Goal: Task Accomplishment & Management: Manage account settings

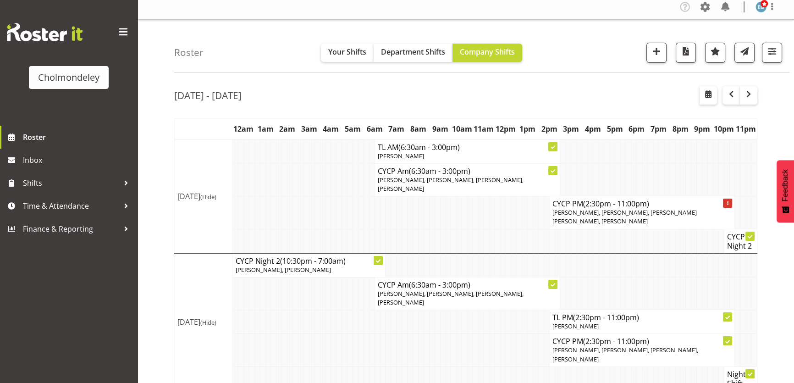
scroll to position [27, 0]
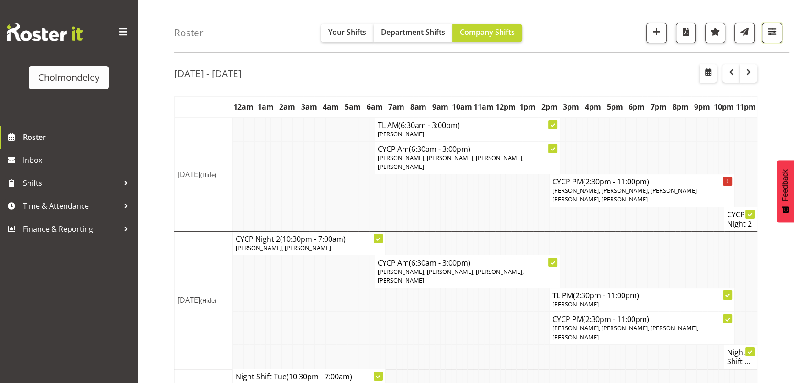
click at [774, 36] on span "button" at bounding box center [772, 32] width 12 height 12
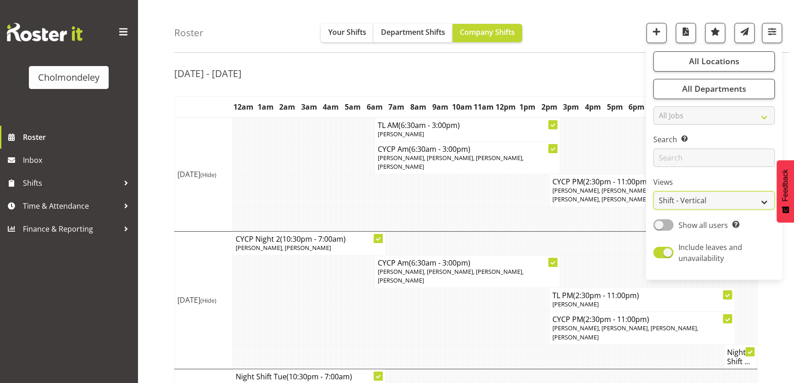
click at [722, 201] on select "Staff Role Shift - Horizontal Shift - Vertical Staff - Location" at bounding box center [713, 201] width 121 height 18
select select "staff"
click at [654, 210] on select "Staff Role Shift - Horizontal Shift - Vertical Staff - Location" at bounding box center [713, 201] width 121 height 18
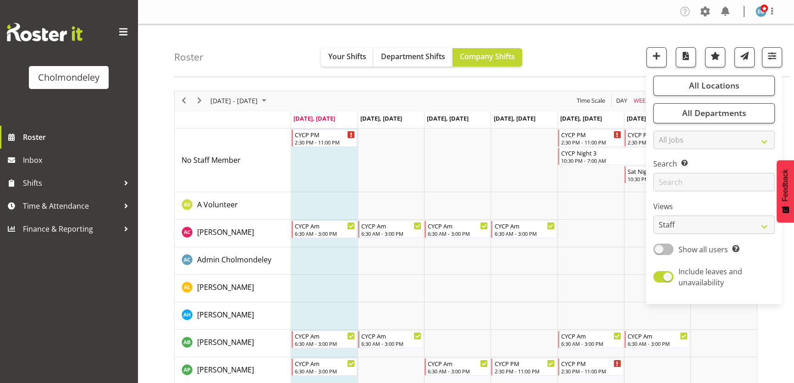
click at [664, 249] on span at bounding box center [663, 248] width 20 height 11
click at [659, 249] on input "Show all users Show only rostered employees" at bounding box center [656, 249] width 6 height 6
checkbox input "true"
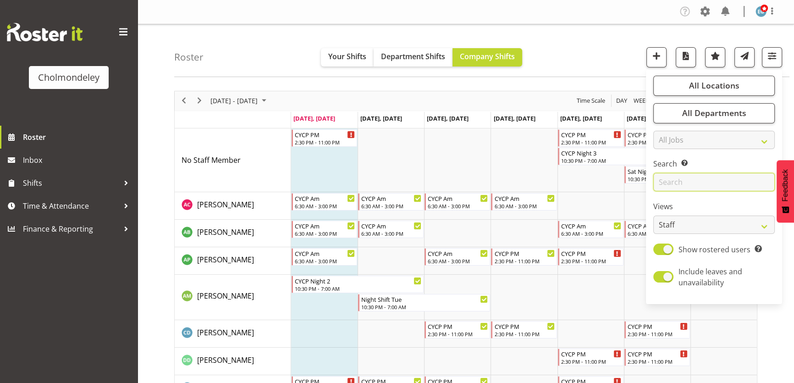
click at [678, 185] on input "text" at bounding box center [713, 182] width 121 height 18
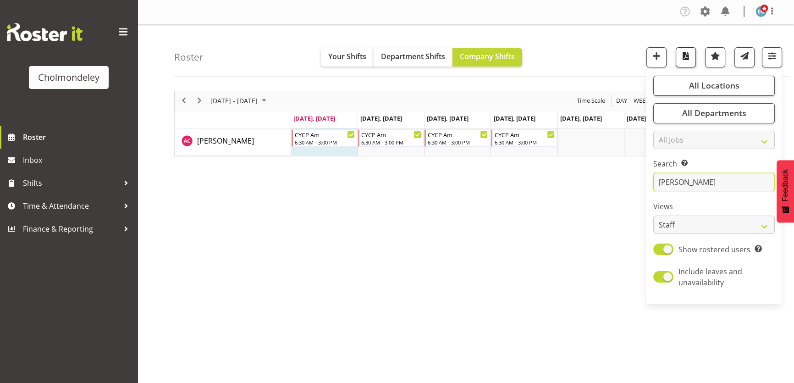
type input "[PERSON_NAME]"
click at [683, 64] on button "button" at bounding box center [686, 57] width 20 height 20
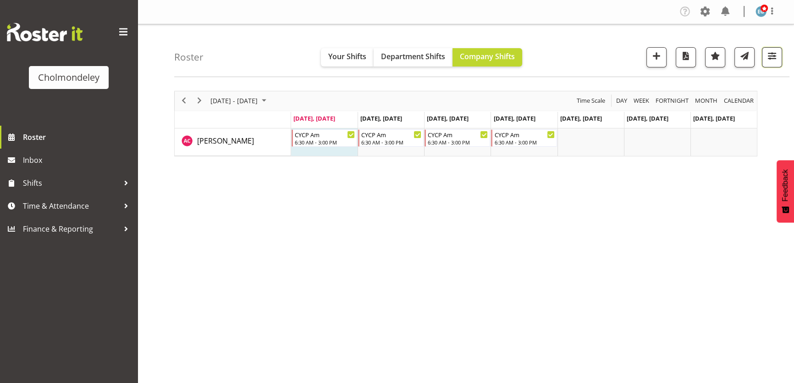
click at [775, 61] on button "button" at bounding box center [772, 57] width 20 height 20
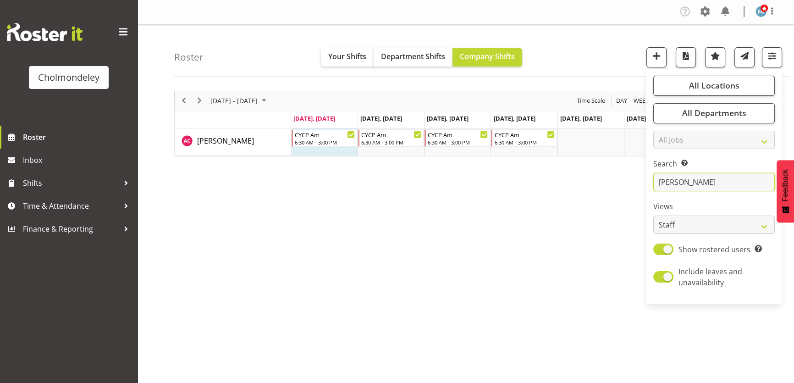
drag, startPoint x: 692, startPoint y: 179, endPoint x: 658, endPoint y: 178, distance: 33.9
click at [658, 178] on input "[PERSON_NAME]" at bounding box center [713, 182] width 121 height 18
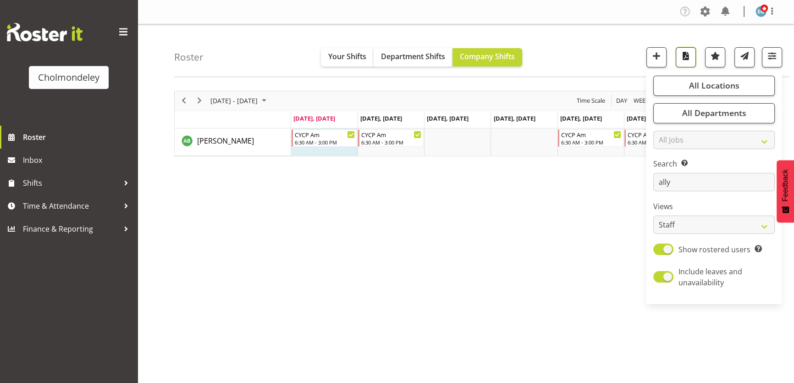
click at [688, 61] on button "button" at bounding box center [686, 57] width 20 height 20
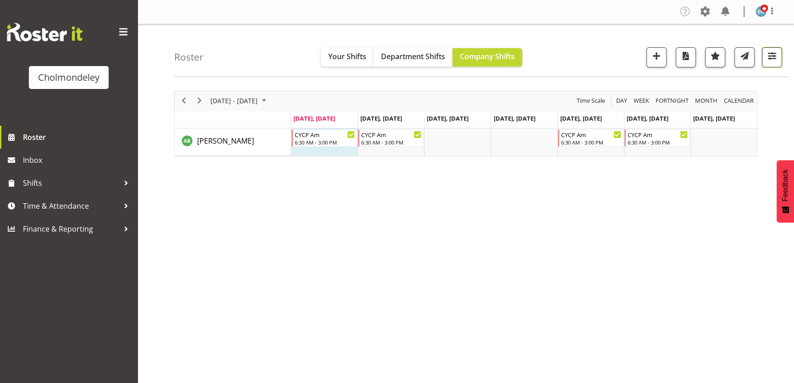
click at [770, 58] on span "button" at bounding box center [772, 56] width 12 height 12
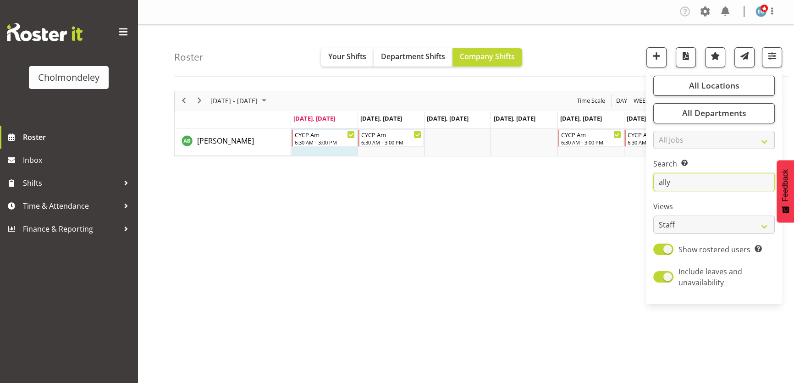
click at [693, 183] on input "ally" at bounding box center [713, 182] width 121 height 18
type input "a"
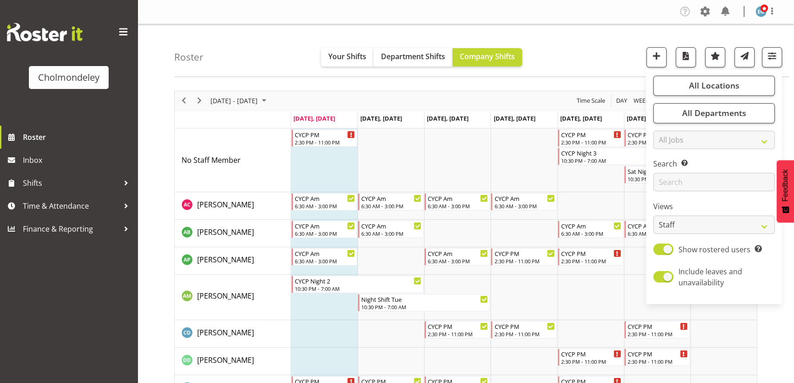
click at [563, 41] on div "Roster Your Shifts Department Shifts Company Shifts All Locations [GEOGRAPHIC_D…" at bounding box center [481, 50] width 615 height 53
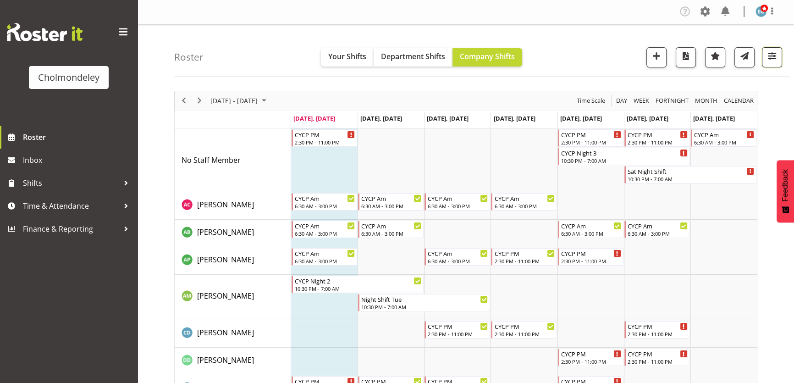
click at [765, 56] on button "button" at bounding box center [772, 57] width 20 height 20
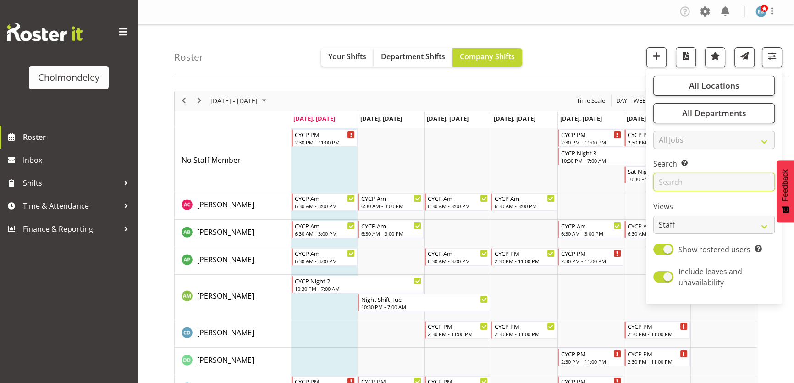
click at [688, 183] on input "text" at bounding box center [713, 182] width 121 height 18
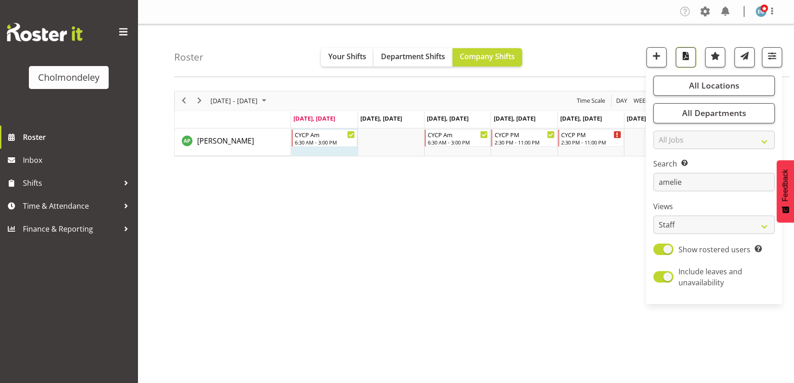
click at [684, 60] on span "button" at bounding box center [686, 56] width 12 height 12
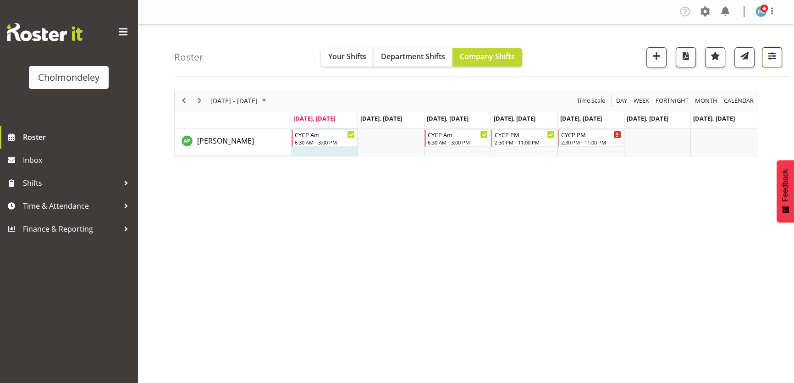
click at [773, 60] on span "button" at bounding box center [772, 56] width 12 height 12
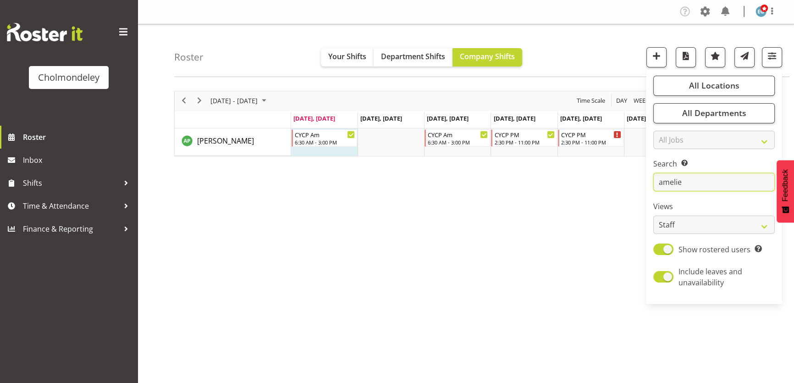
click at [715, 180] on input "amelie" at bounding box center [713, 182] width 121 height 18
type input "a"
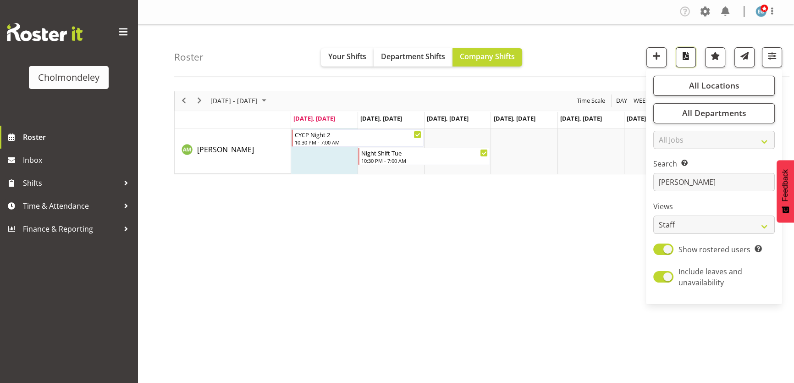
click at [688, 57] on span "button" at bounding box center [686, 56] width 12 height 12
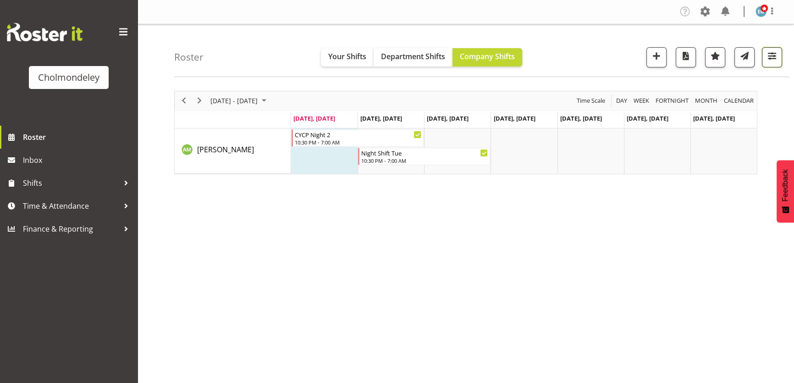
click at [771, 52] on span "button" at bounding box center [772, 56] width 12 height 12
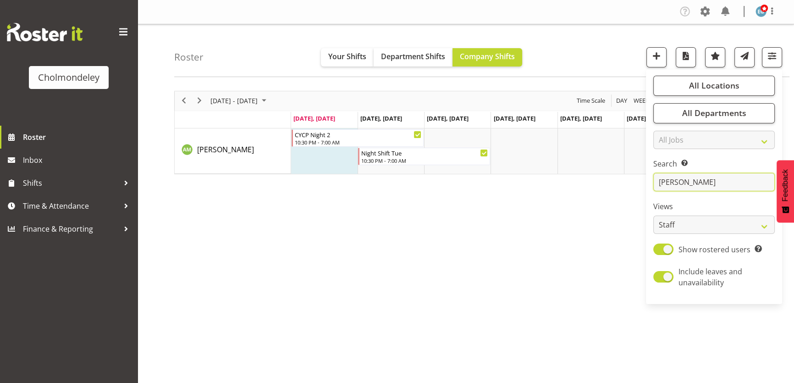
click at [693, 183] on input "[PERSON_NAME]" at bounding box center [713, 182] width 121 height 18
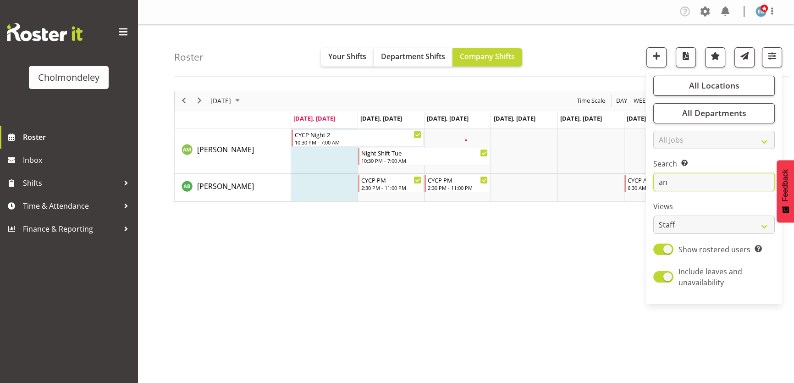
type input "a"
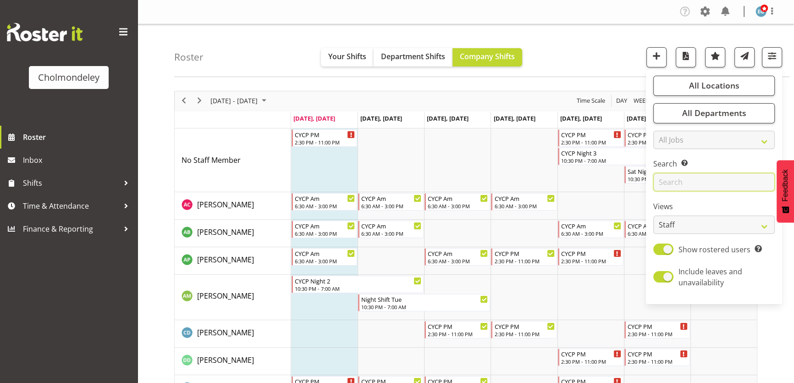
scroll to position [42, 0]
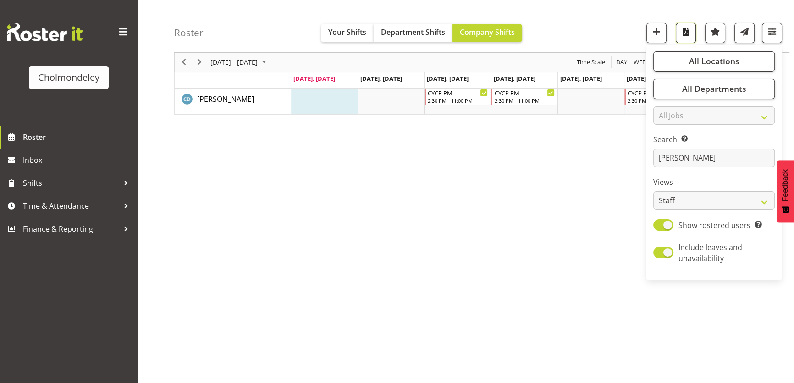
click at [691, 28] on span "button" at bounding box center [686, 32] width 12 height 12
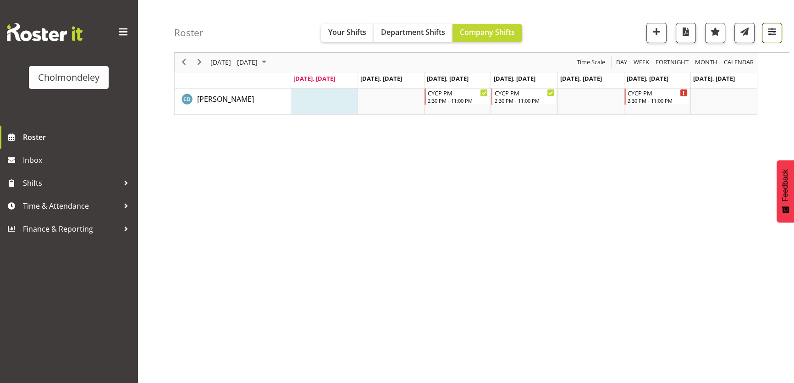
click at [778, 32] on span "button" at bounding box center [772, 32] width 12 height 12
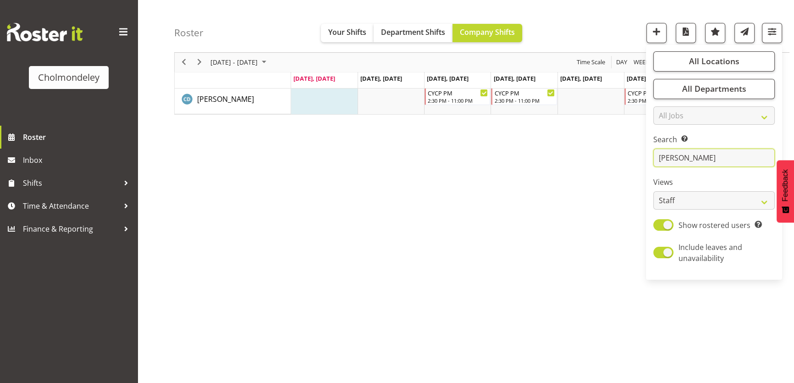
click at [721, 163] on input "[PERSON_NAME]" at bounding box center [713, 158] width 121 height 18
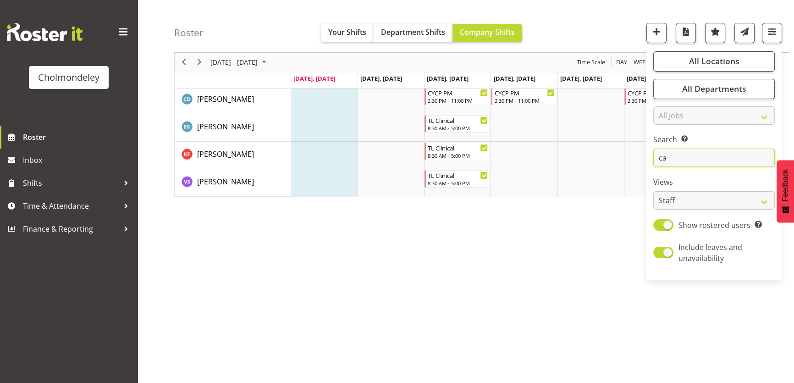
type input "c"
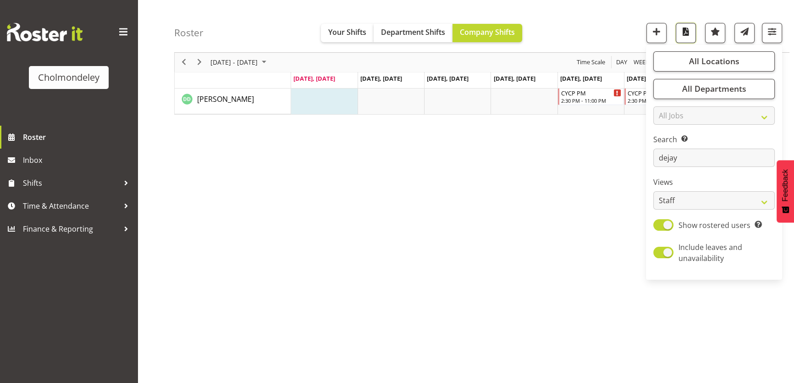
click at [688, 37] on span "button" at bounding box center [686, 32] width 12 height 12
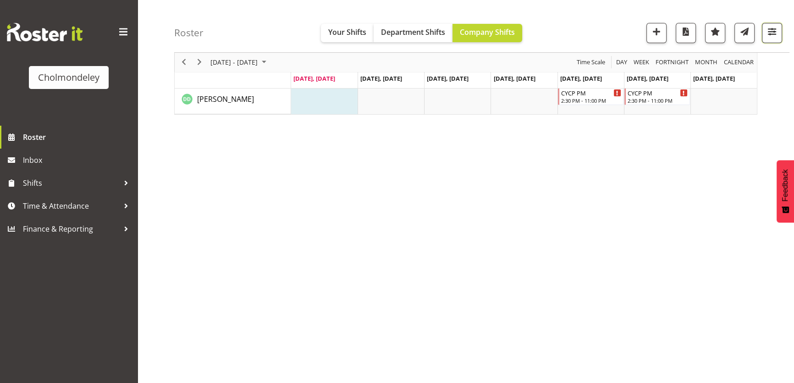
click at [780, 32] on button "button" at bounding box center [772, 33] width 20 height 20
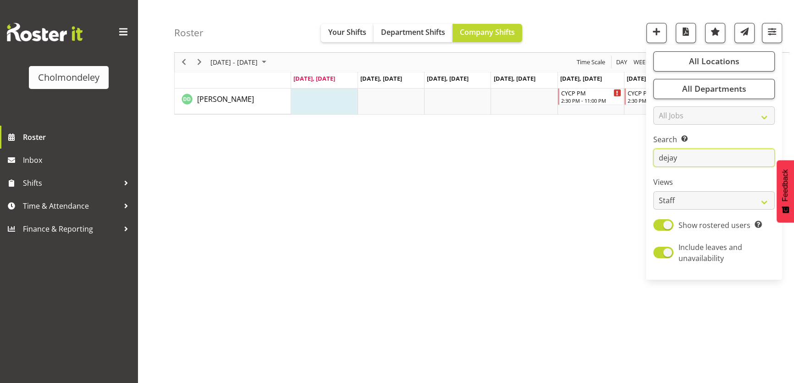
click at [719, 153] on input "dejay" at bounding box center [713, 158] width 121 height 18
type input "d"
click at [687, 29] on span "button" at bounding box center [686, 32] width 12 height 12
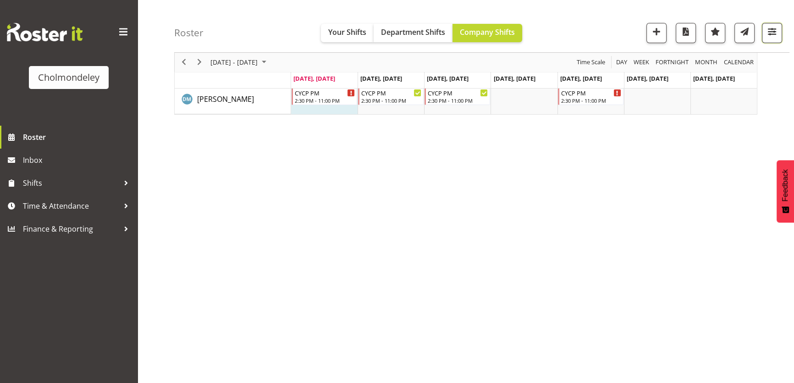
click at [771, 29] on span "button" at bounding box center [772, 32] width 12 height 12
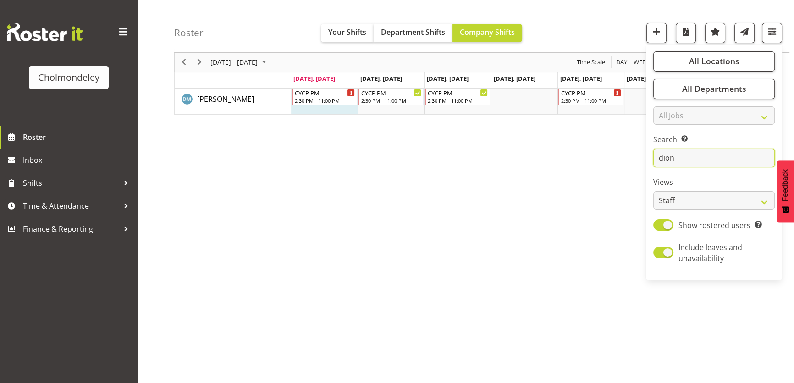
click at [701, 158] on input "dion" at bounding box center [713, 158] width 121 height 18
type input "d"
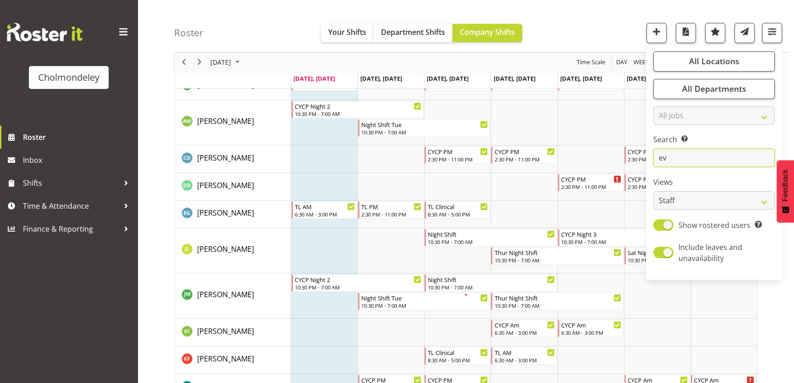
scroll to position [0, 0]
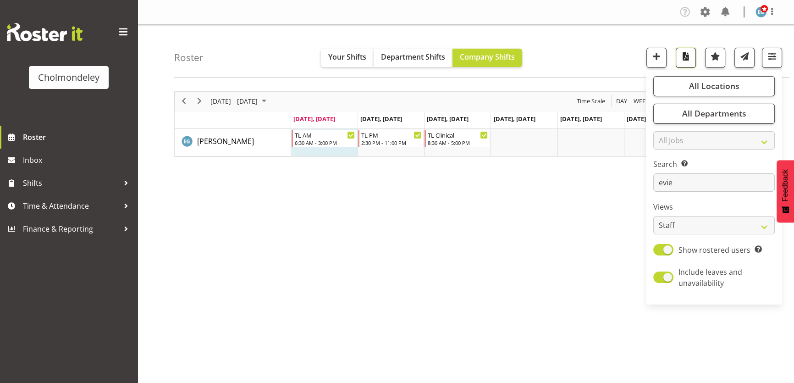
click at [686, 58] on span "button" at bounding box center [686, 56] width 12 height 12
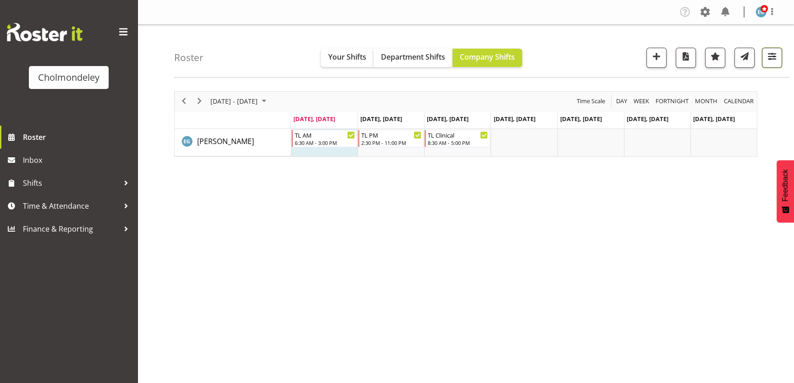
click at [774, 64] on button "button" at bounding box center [772, 58] width 20 height 20
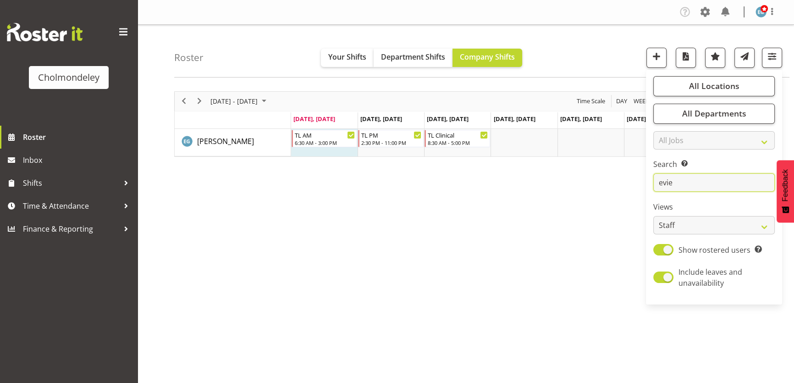
click at [705, 175] on input "evie" at bounding box center [713, 182] width 121 height 18
type input "e"
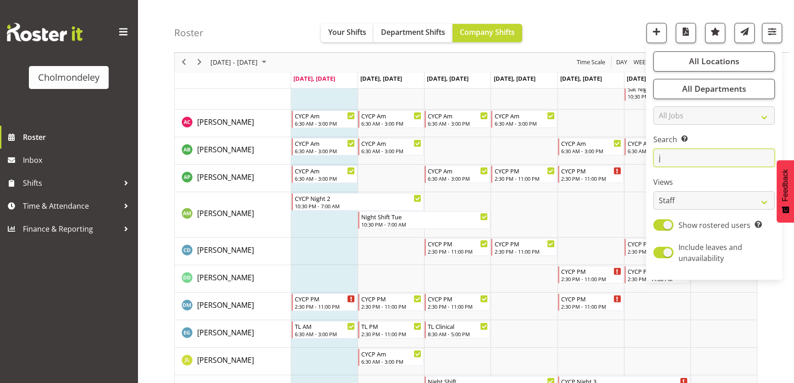
scroll to position [68, 0]
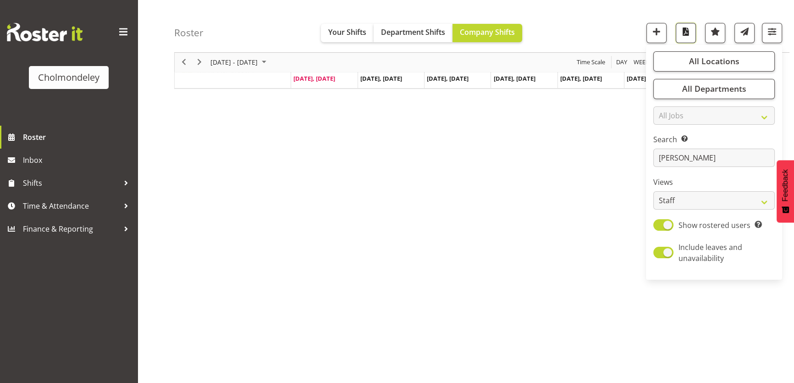
click at [683, 30] on span "button" at bounding box center [686, 32] width 12 height 12
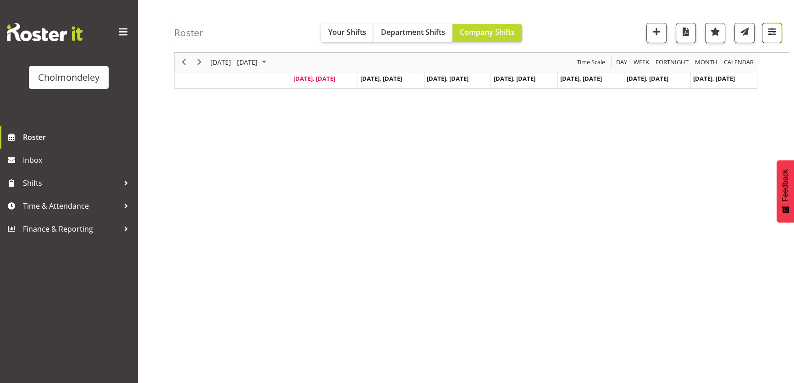
click at [773, 37] on span "button" at bounding box center [772, 32] width 12 height 12
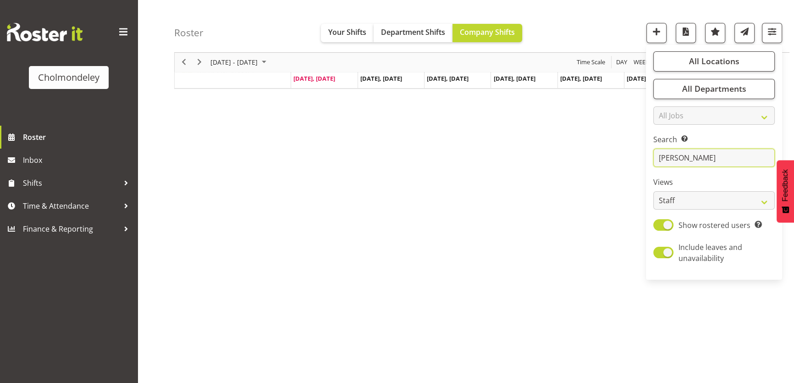
click at [687, 160] on input "[PERSON_NAME]" at bounding box center [713, 158] width 121 height 18
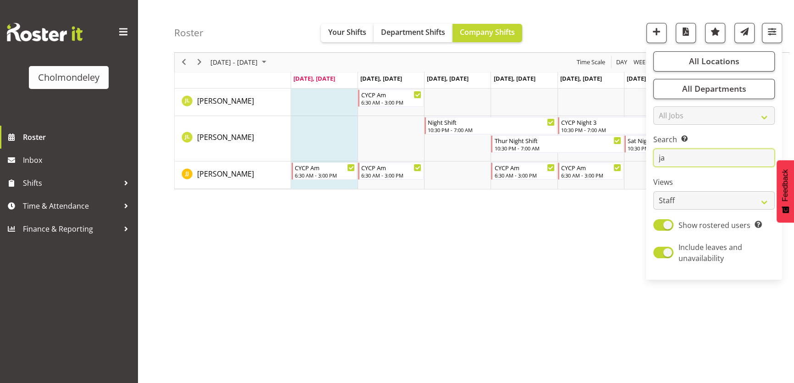
type input "j"
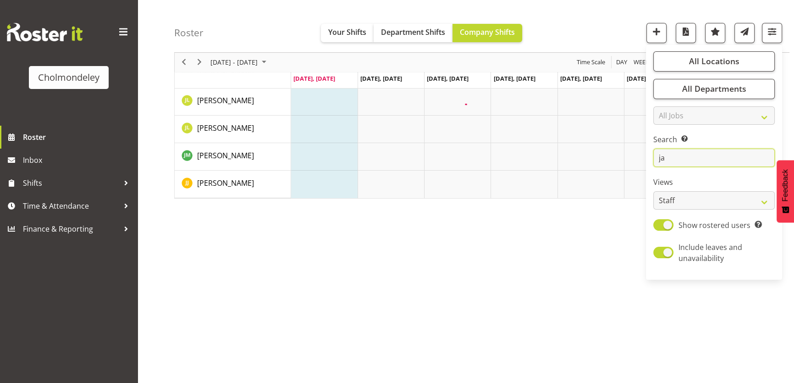
scroll to position [0, 0]
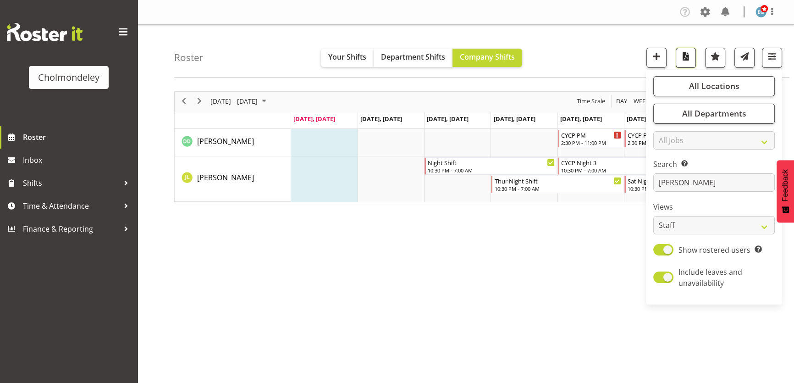
click at [688, 62] on span "button" at bounding box center [686, 56] width 12 height 12
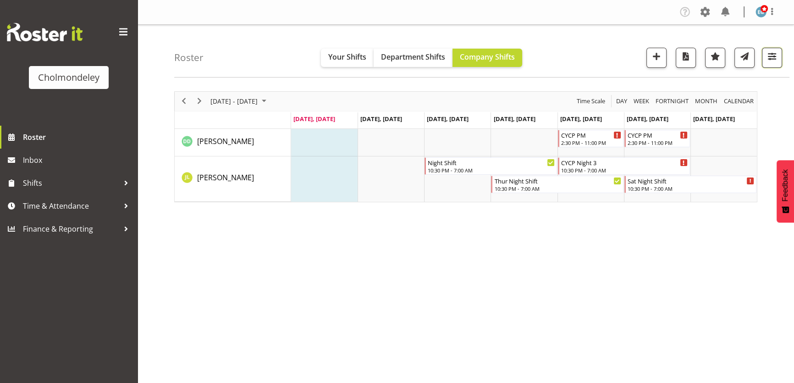
click at [766, 57] on span "button" at bounding box center [772, 56] width 12 height 12
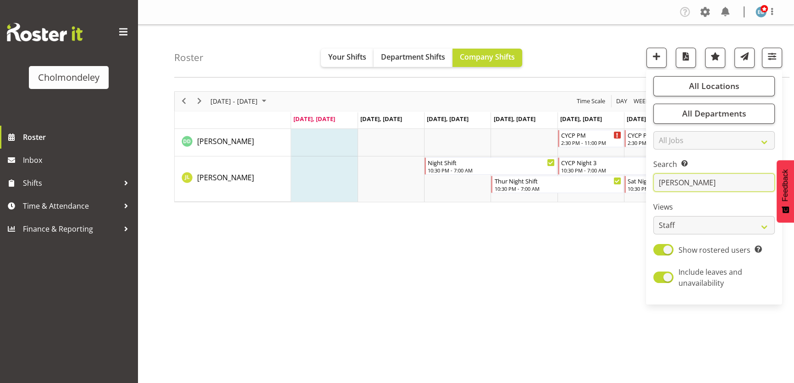
click at [689, 185] on input "[PERSON_NAME]" at bounding box center [713, 182] width 121 height 18
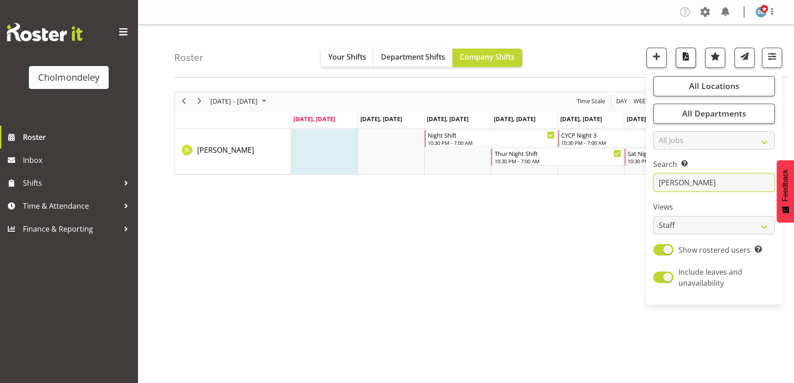
type input "[PERSON_NAME]"
click at [689, 51] on span "button" at bounding box center [686, 56] width 12 height 12
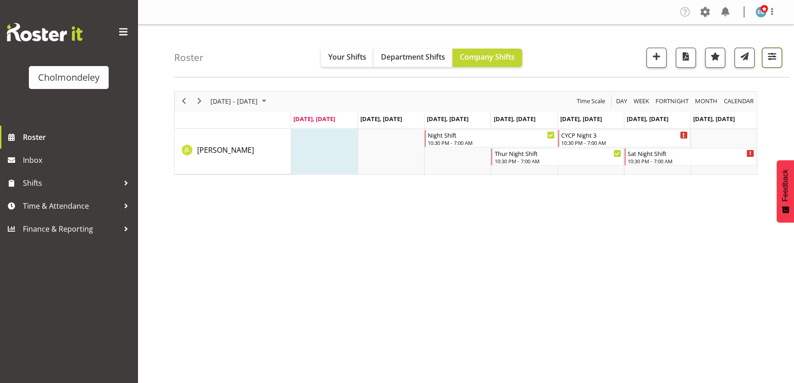
click at [774, 57] on span "button" at bounding box center [772, 56] width 12 height 12
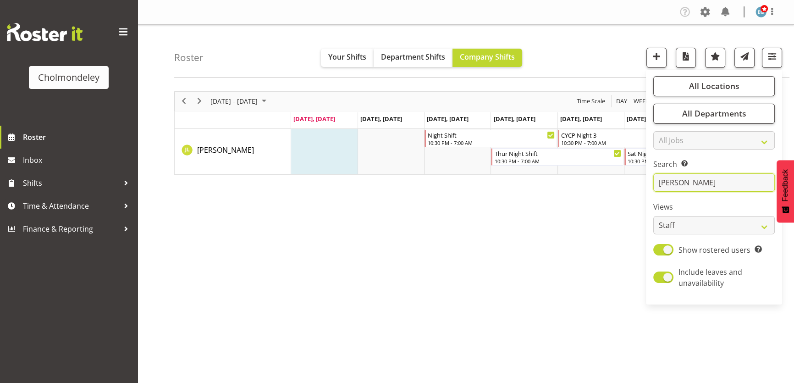
drag, startPoint x: 701, startPoint y: 179, endPoint x: 650, endPoint y: 179, distance: 50.4
click at [650, 179] on div "All Locations Clear [GEOGRAPHIC_DATA] Select All Deselect All All Departments C…" at bounding box center [714, 186] width 136 height 227
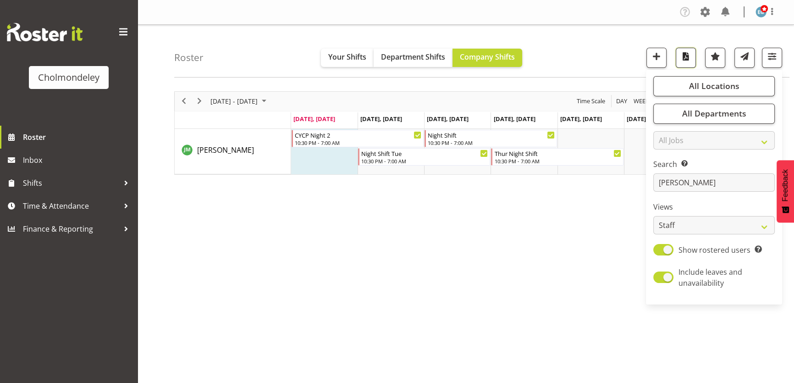
click at [684, 53] on span "button" at bounding box center [686, 56] width 12 height 12
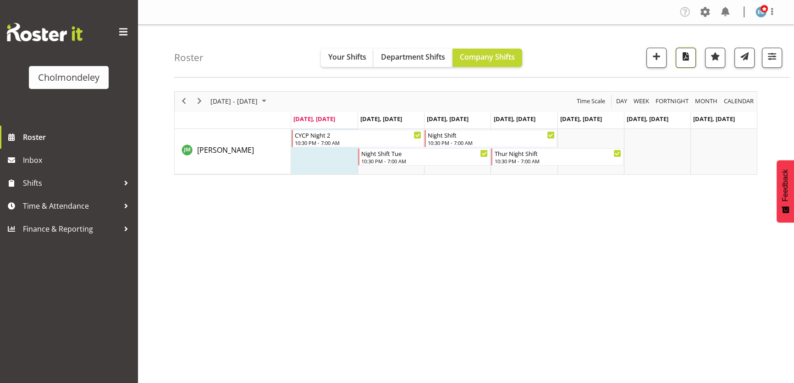
click at [688, 57] on span "button" at bounding box center [686, 56] width 12 height 12
click at [778, 59] on button "button" at bounding box center [772, 58] width 20 height 20
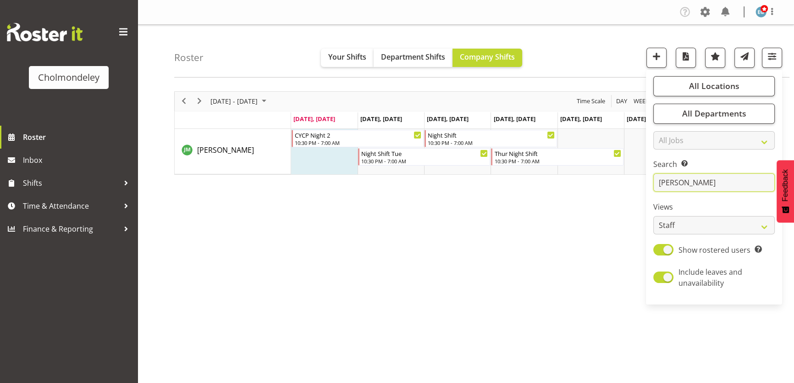
click at [686, 182] on input "[PERSON_NAME]" at bounding box center [713, 182] width 121 height 18
type input "j"
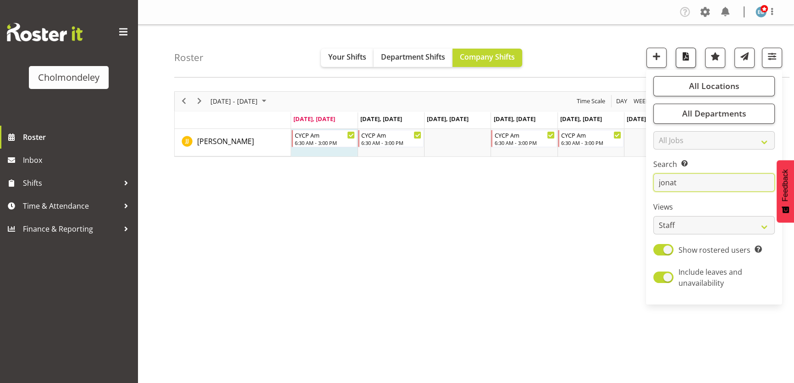
type input "jonat"
click at [682, 61] on span "button" at bounding box center [686, 56] width 12 height 12
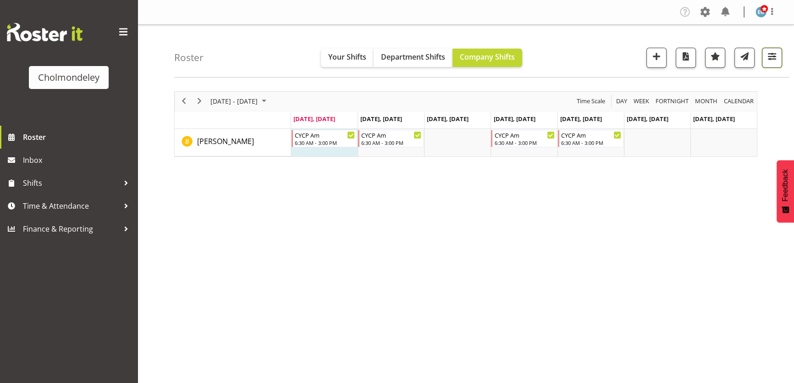
click at [767, 62] on span "button" at bounding box center [772, 56] width 12 height 12
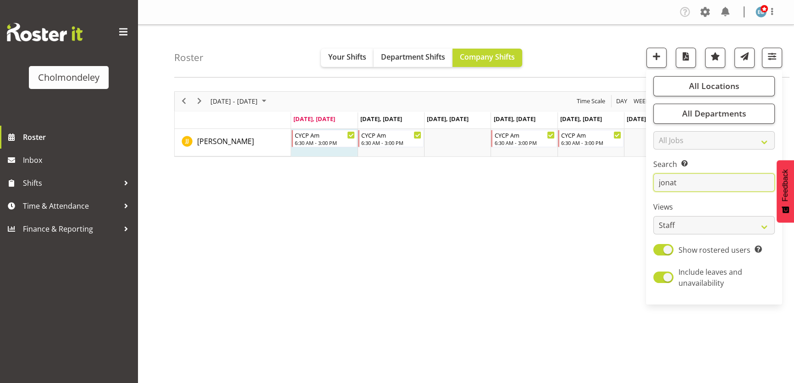
drag, startPoint x: 701, startPoint y: 180, endPoint x: 658, endPoint y: 181, distance: 42.6
click at [658, 181] on input "jonat" at bounding box center [713, 182] width 121 height 18
click at [686, 58] on span "button" at bounding box center [686, 56] width 12 height 12
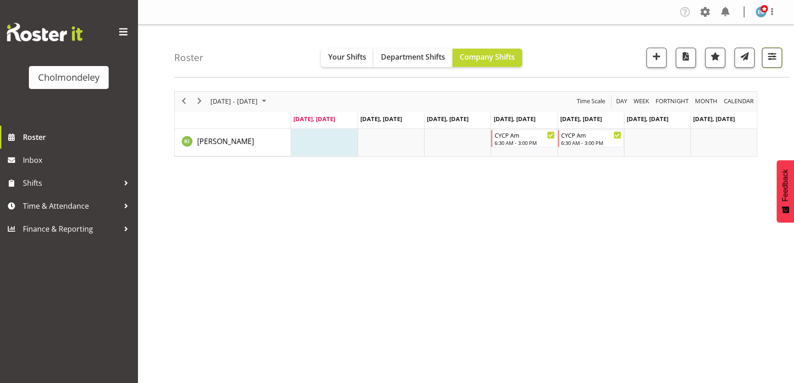
click at [774, 55] on span "button" at bounding box center [772, 56] width 12 height 12
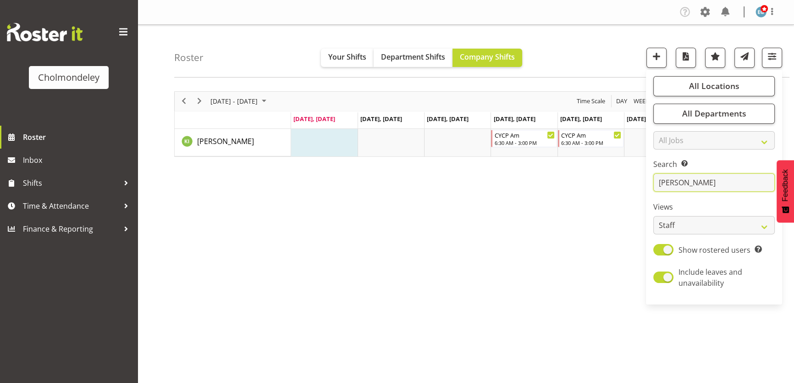
click at [692, 185] on input "[PERSON_NAME]" at bounding box center [713, 182] width 121 height 18
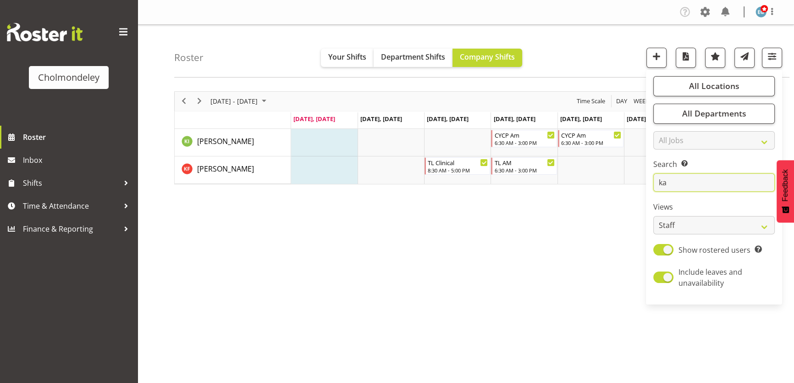
type input "k"
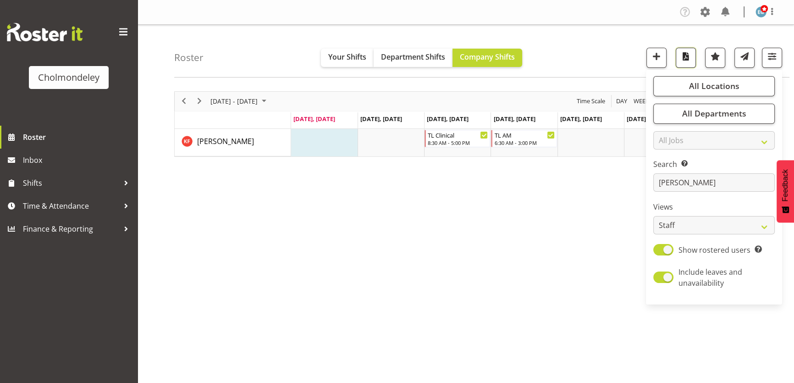
click at [692, 61] on button "button" at bounding box center [686, 58] width 20 height 20
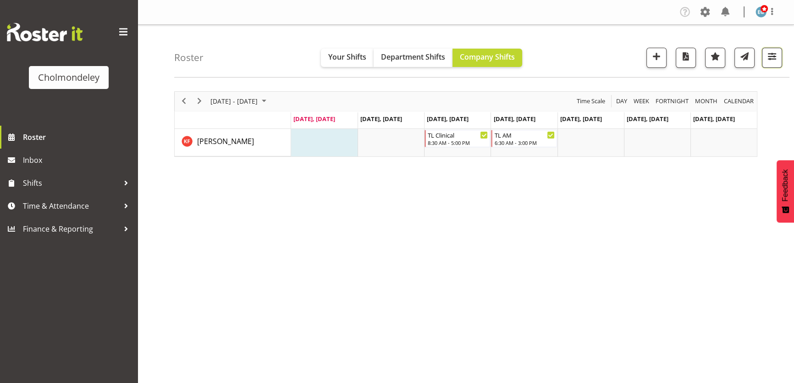
click at [767, 56] on span "button" at bounding box center [772, 56] width 12 height 12
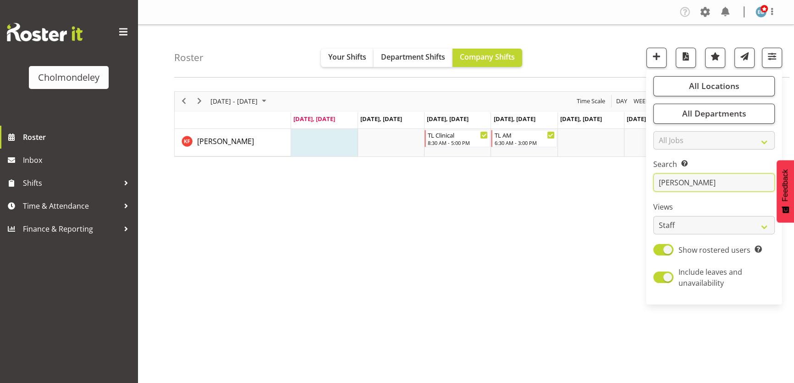
click at [701, 185] on input "[PERSON_NAME]" at bounding box center [713, 182] width 121 height 18
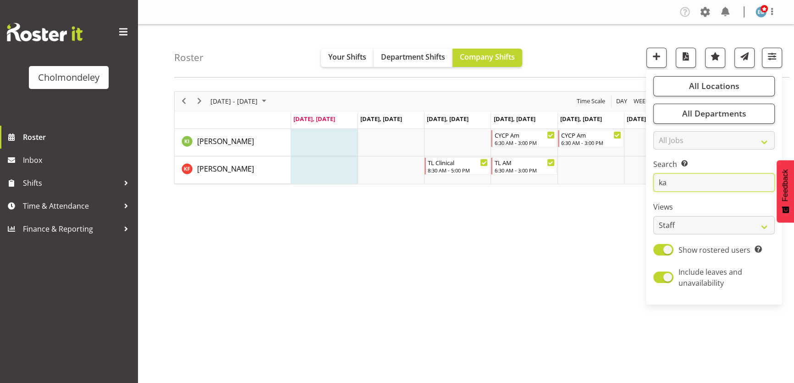
type input "k"
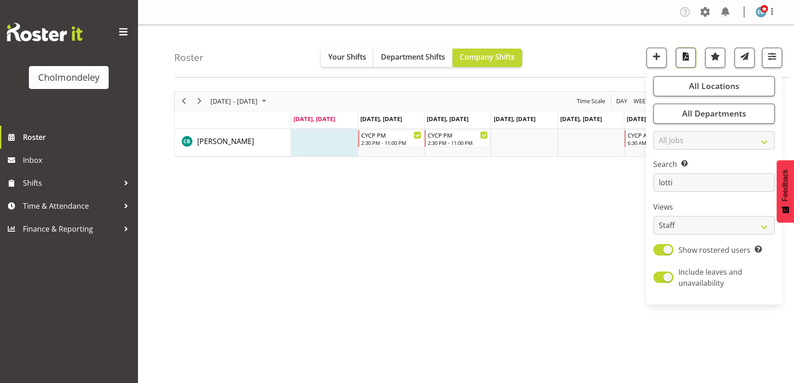
click at [692, 55] on span "button" at bounding box center [686, 56] width 12 height 12
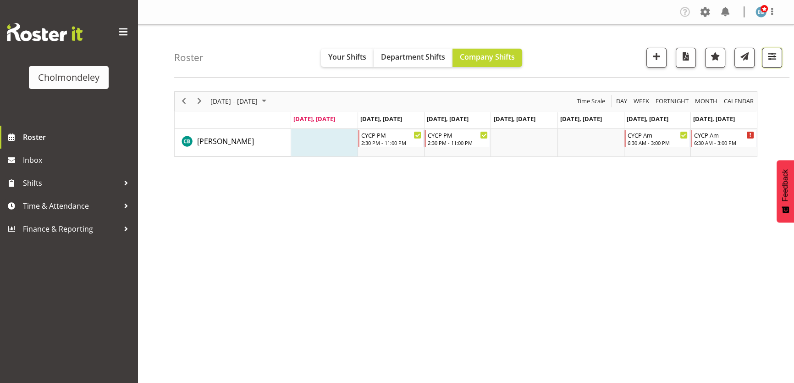
click at [775, 53] on span "button" at bounding box center [772, 56] width 12 height 12
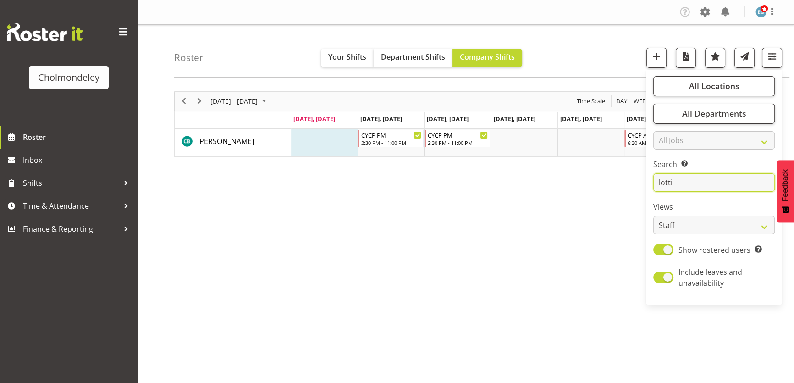
click at [685, 183] on input "lotti" at bounding box center [713, 182] width 121 height 18
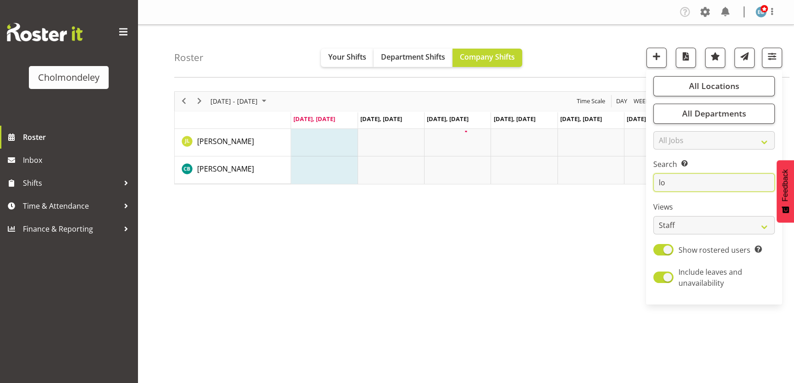
type input "l"
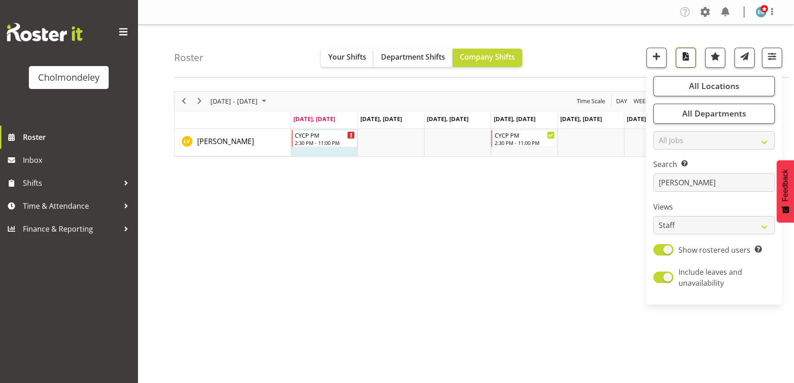
click at [689, 53] on span "button" at bounding box center [686, 56] width 12 height 12
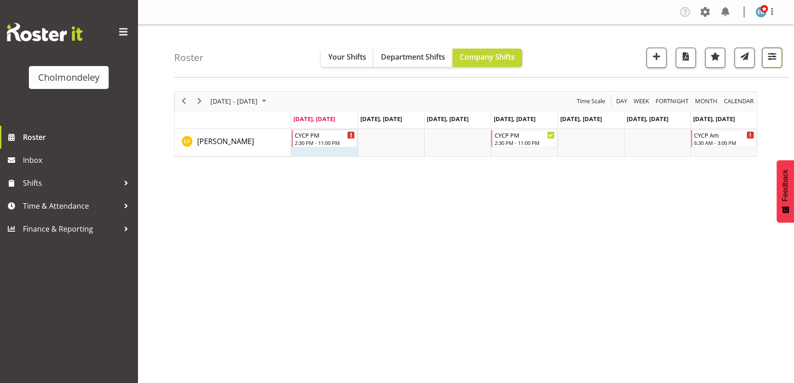
click at [774, 55] on span "button" at bounding box center [772, 56] width 12 height 12
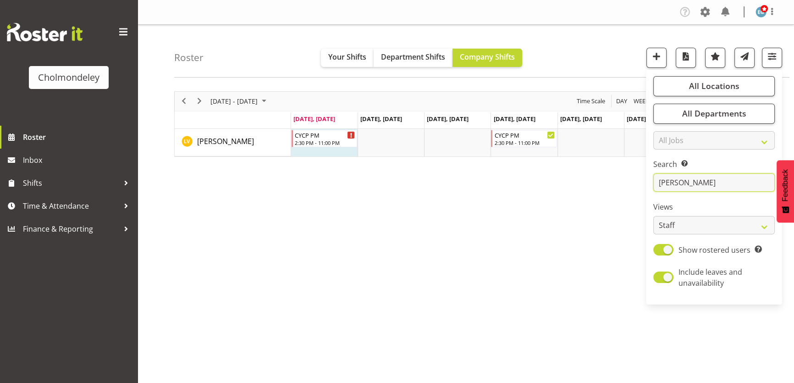
click at [687, 189] on input "[PERSON_NAME]" at bounding box center [713, 182] width 121 height 18
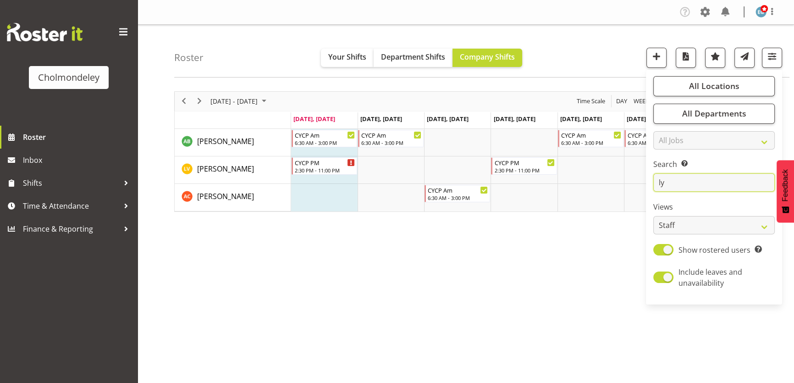
type input "l"
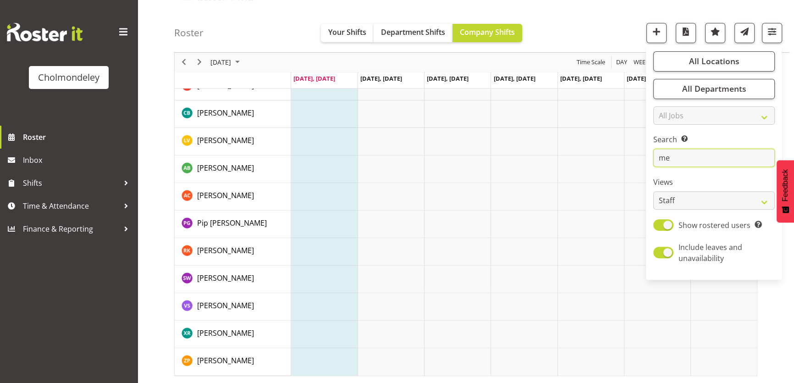
scroll to position [68, 0]
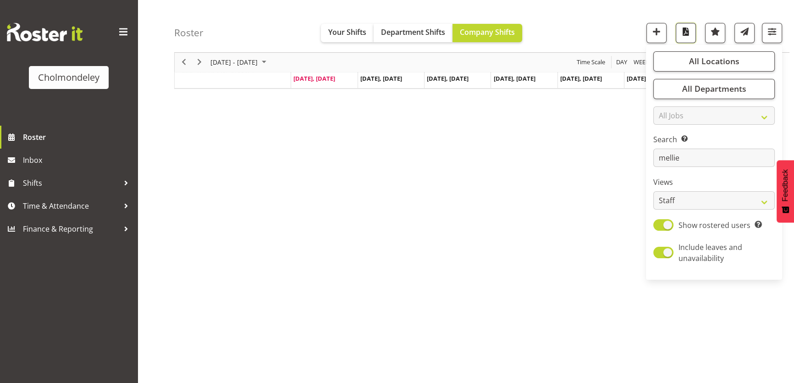
click at [688, 33] on span "button" at bounding box center [686, 32] width 12 height 12
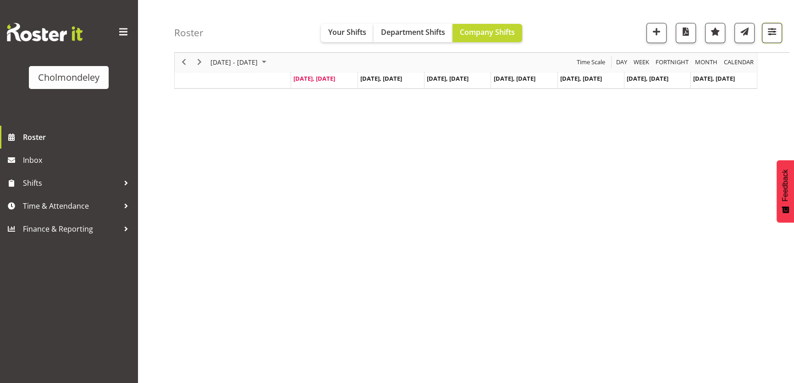
click at [772, 27] on span "button" at bounding box center [772, 32] width 12 height 12
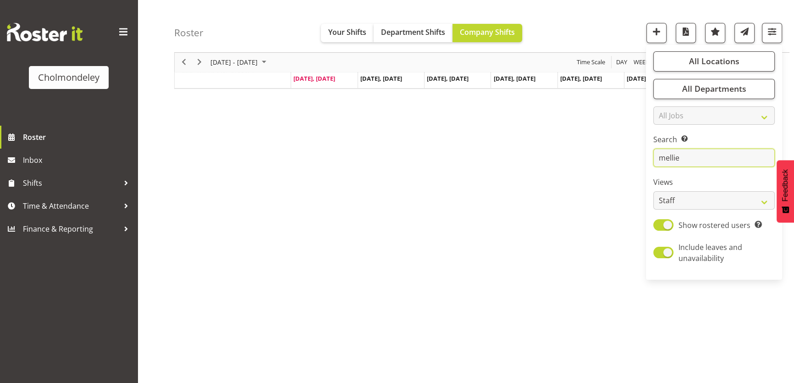
click at [692, 159] on input "mellie" at bounding box center [713, 158] width 121 height 18
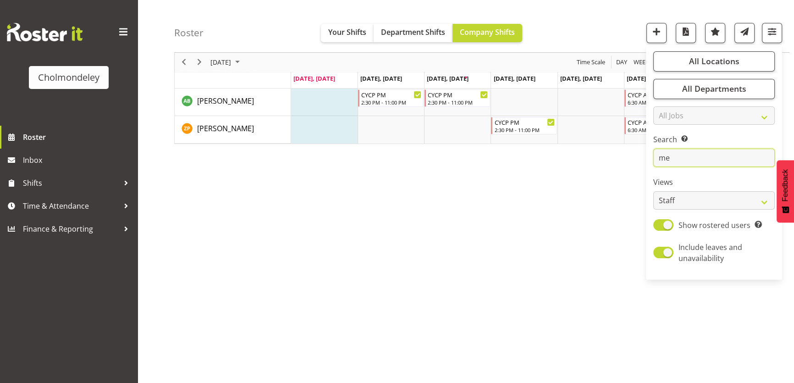
type input "m"
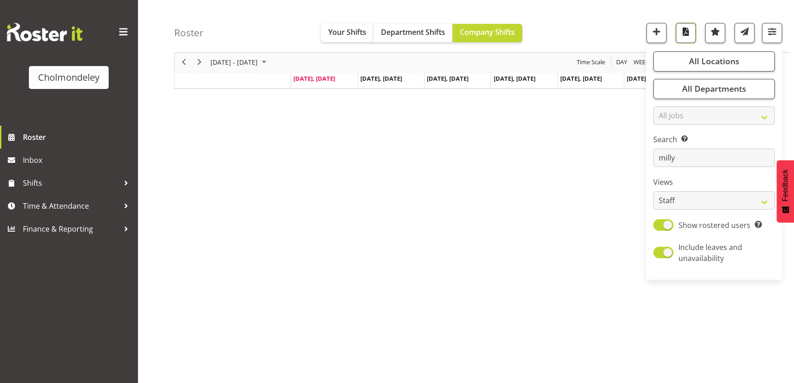
click at [684, 27] on span "button" at bounding box center [686, 32] width 12 height 12
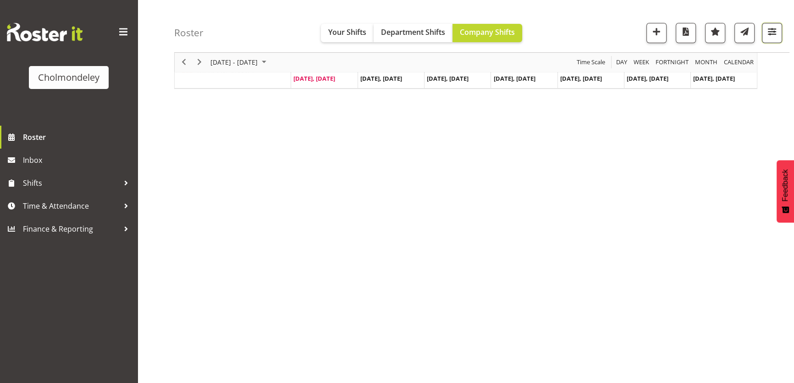
click at [777, 27] on span "button" at bounding box center [772, 32] width 12 height 12
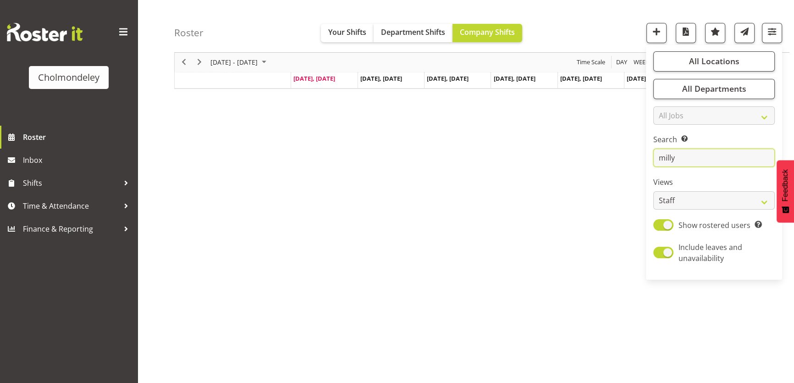
click at [712, 149] on input "milly" at bounding box center [713, 158] width 121 height 18
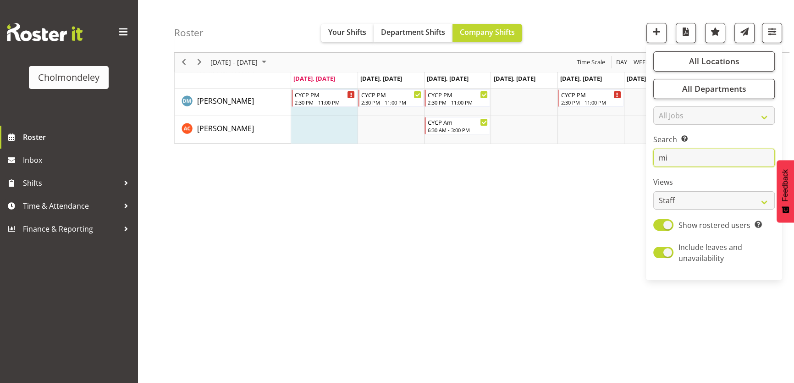
type input "m"
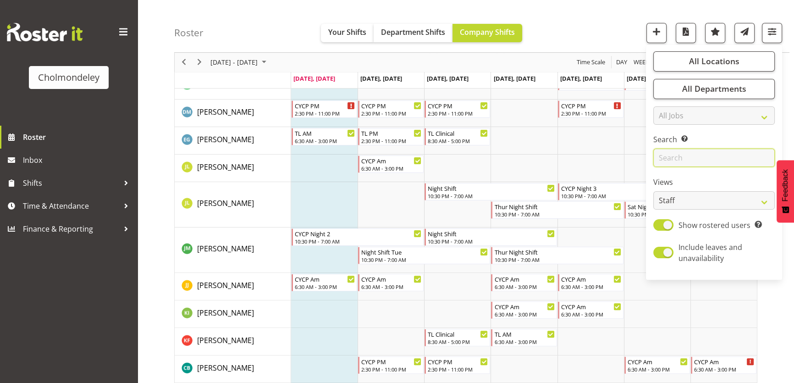
scroll to position [401, 0]
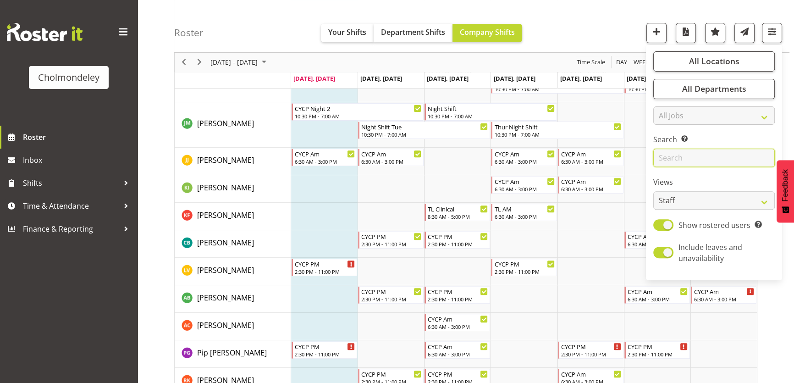
click at [692, 159] on input "text" at bounding box center [713, 158] width 121 height 18
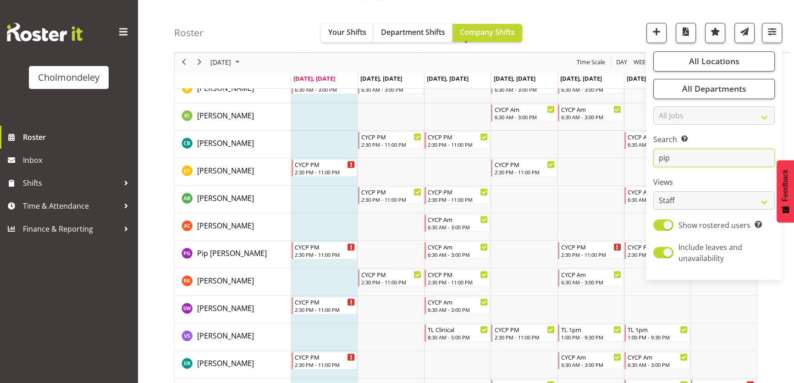
scroll to position [26, 0]
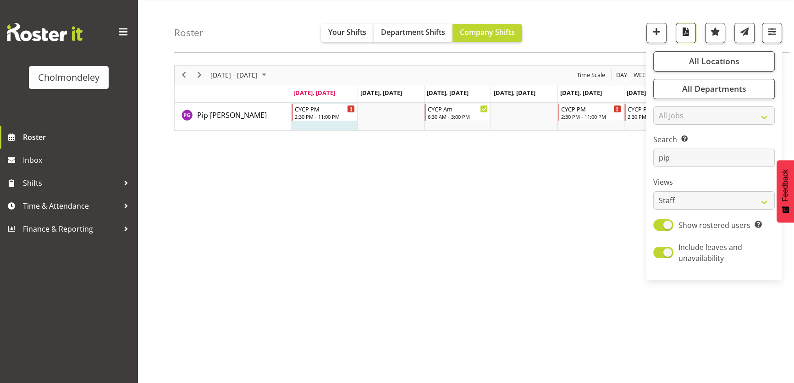
click at [692, 39] on button "button" at bounding box center [686, 33] width 20 height 20
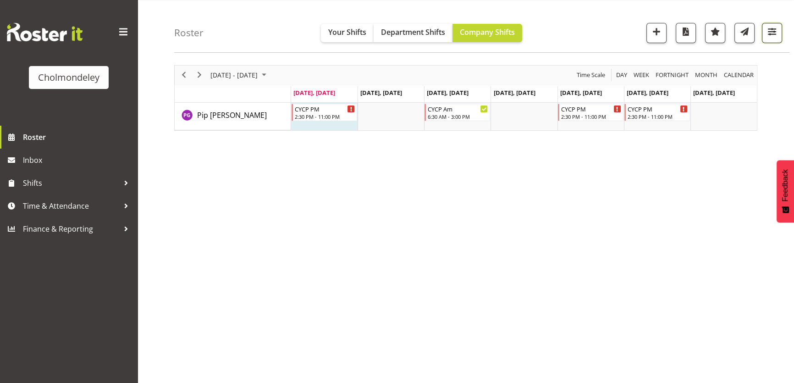
click at [769, 29] on span "button" at bounding box center [772, 32] width 12 height 12
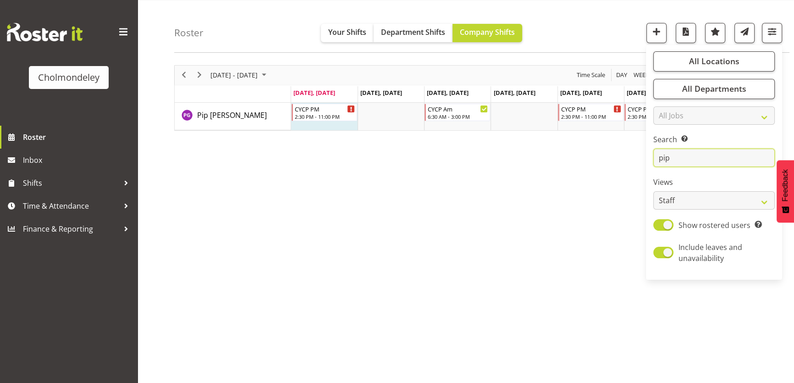
click at [678, 158] on input "pip" at bounding box center [713, 158] width 121 height 18
type input "p"
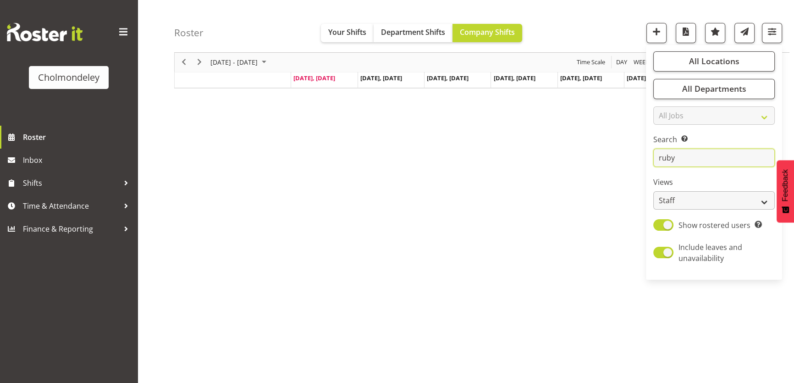
scroll to position [68, 0]
click at [683, 28] on span "button" at bounding box center [686, 32] width 12 height 12
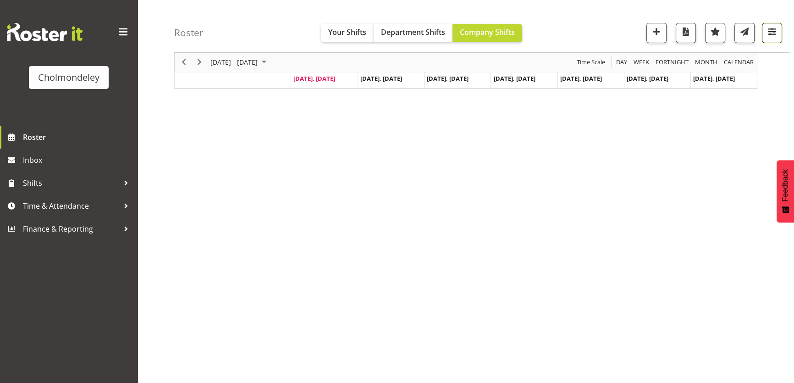
click at [772, 33] on span "button" at bounding box center [772, 32] width 12 height 12
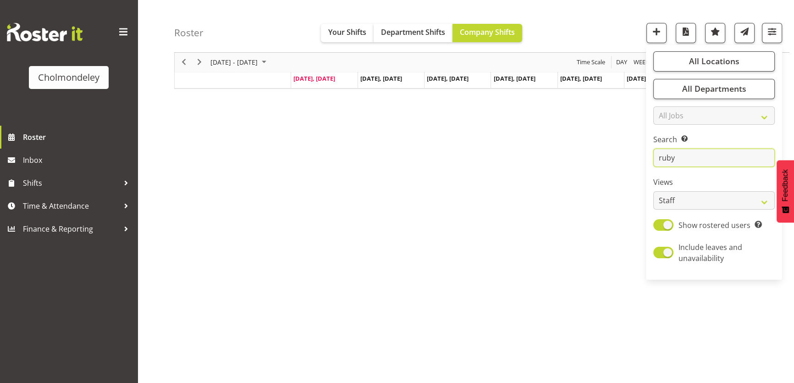
drag, startPoint x: 684, startPoint y: 160, endPoint x: 637, endPoint y: 154, distance: 47.6
click at [637, 154] on div "Roster Your Shifts Department Shifts Company Shifts All Locations [GEOGRAPHIC_D…" at bounding box center [466, 170] width 657 height 426
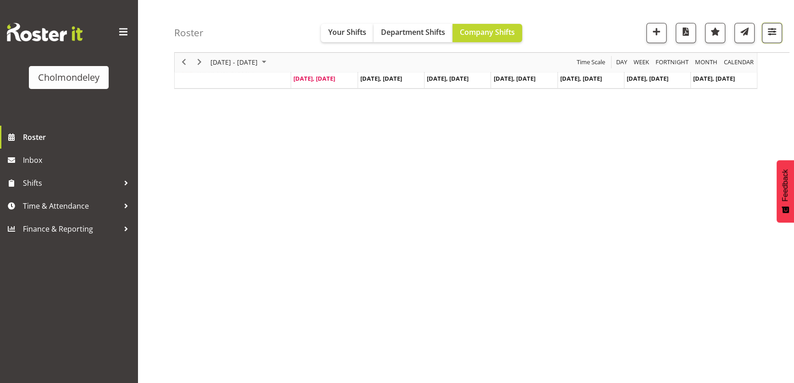
click at [768, 34] on span "button" at bounding box center [772, 32] width 12 height 12
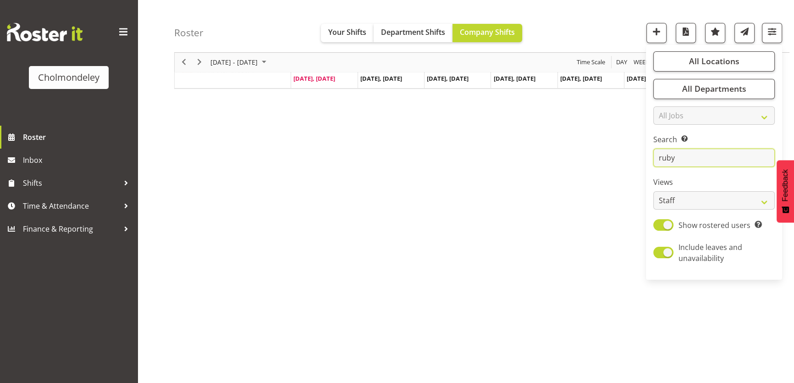
click at [696, 155] on input "ruby" at bounding box center [713, 158] width 121 height 18
type input "r"
type input "[PERSON_NAME]"
click at [681, 29] on span "button" at bounding box center [686, 32] width 12 height 12
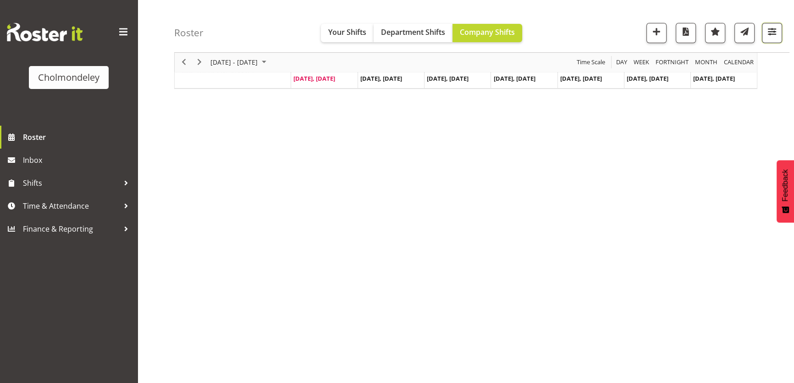
click at [779, 33] on button "button" at bounding box center [772, 33] width 20 height 20
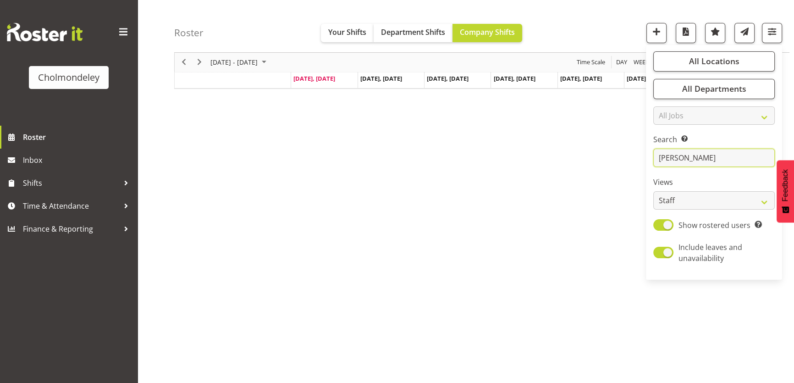
drag, startPoint x: 688, startPoint y: 160, endPoint x: 660, endPoint y: 159, distance: 27.5
click at [660, 159] on input "[PERSON_NAME]" at bounding box center [713, 158] width 121 height 18
click at [682, 37] on span "button" at bounding box center [686, 32] width 12 height 12
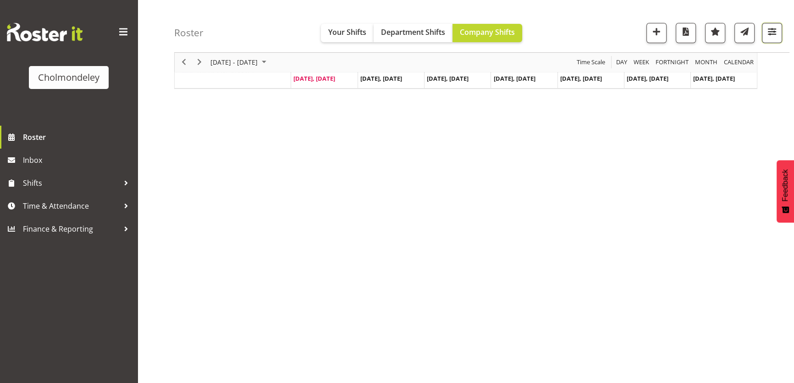
click at [764, 35] on button "button" at bounding box center [772, 33] width 20 height 20
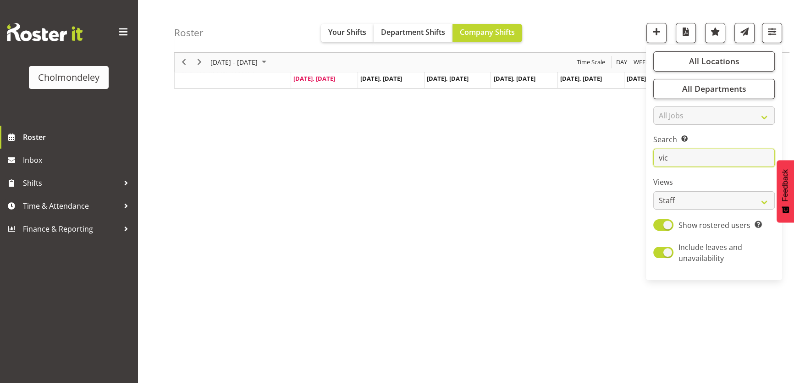
click at [701, 163] on input "vic" at bounding box center [713, 158] width 121 height 18
type input "v"
click at [690, 31] on span "button" at bounding box center [686, 32] width 12 height 12
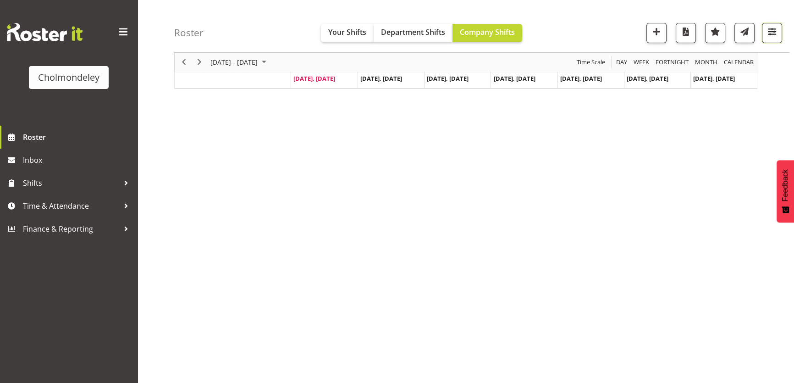
click at [778, 38] on button "button" at bounding box center [772, 33] width 20 height 20
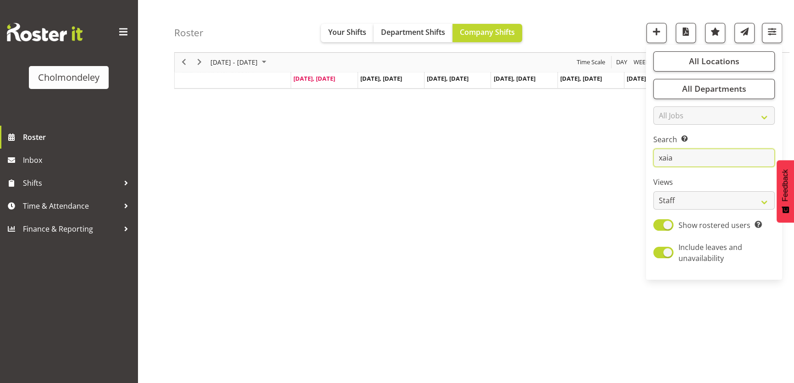
click at [713, 158] on input "xaia" at bounding box center [713, 158] width 121 height 18
type input "x"
type input "zoe"
click at [683, 26] on span "button" at bounding box center [686, 32] width 12 height 12
